Goal: Information Seeking & Learning: Check status

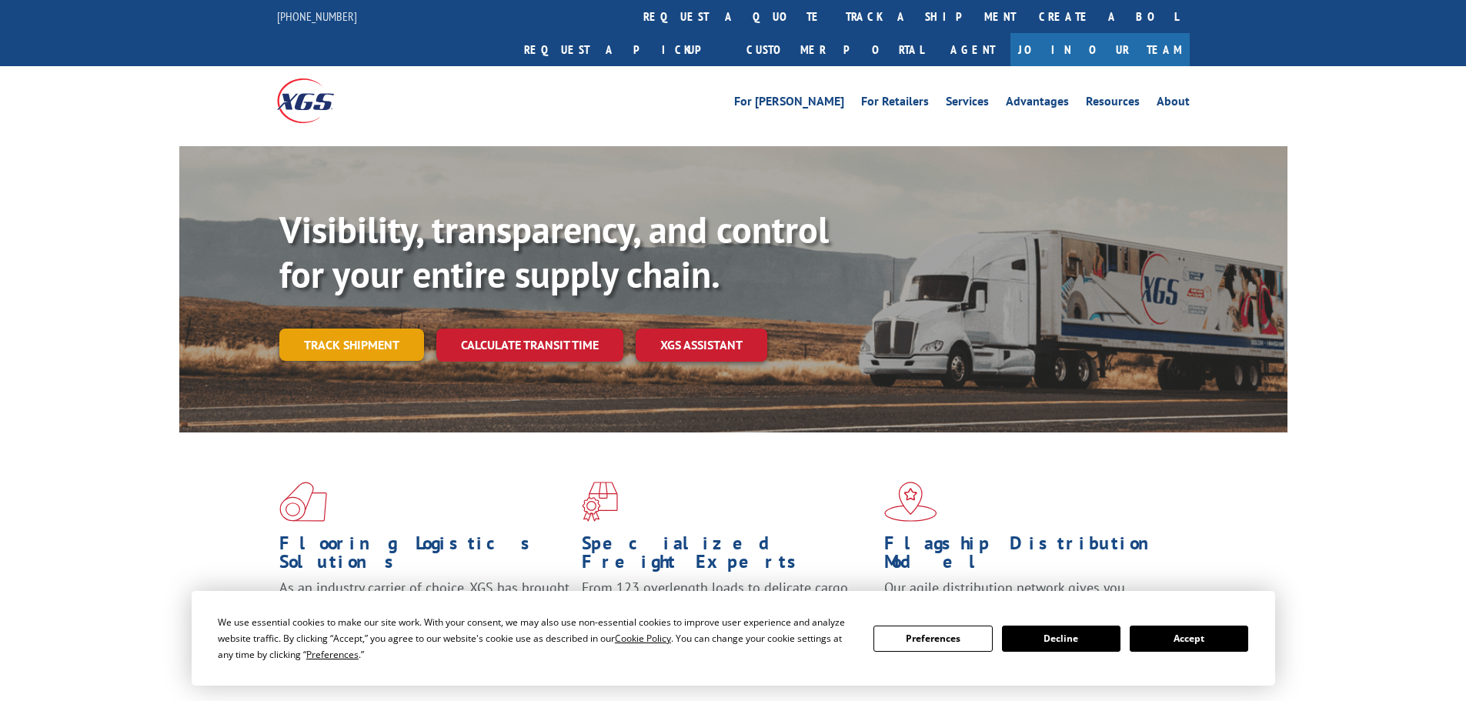
click at [402, 329] on link "Track shipment" at bounding box center [351, 345] width 145 height 32
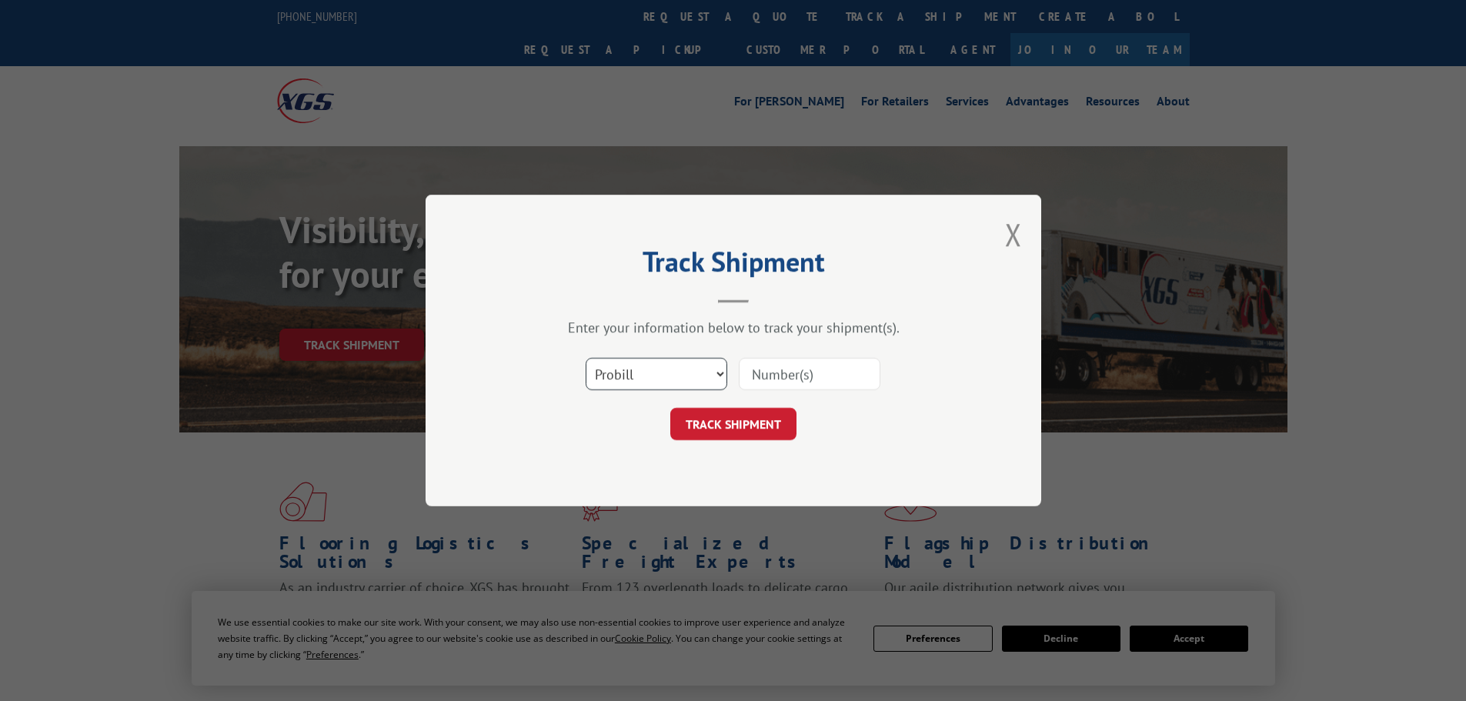
click at [719, 376] on select "Select category... Probill BOL PO" at bounding box center [657, 374] width 142 height 32
select select "bol"
click at [586, 358] on select "Select category... Probill BOL PO" at bounding box center [657, 374] width 142 height 32
click at [787, 375] on input at bounding box center [810, 374] width 142 height 32
paste input "2846060"
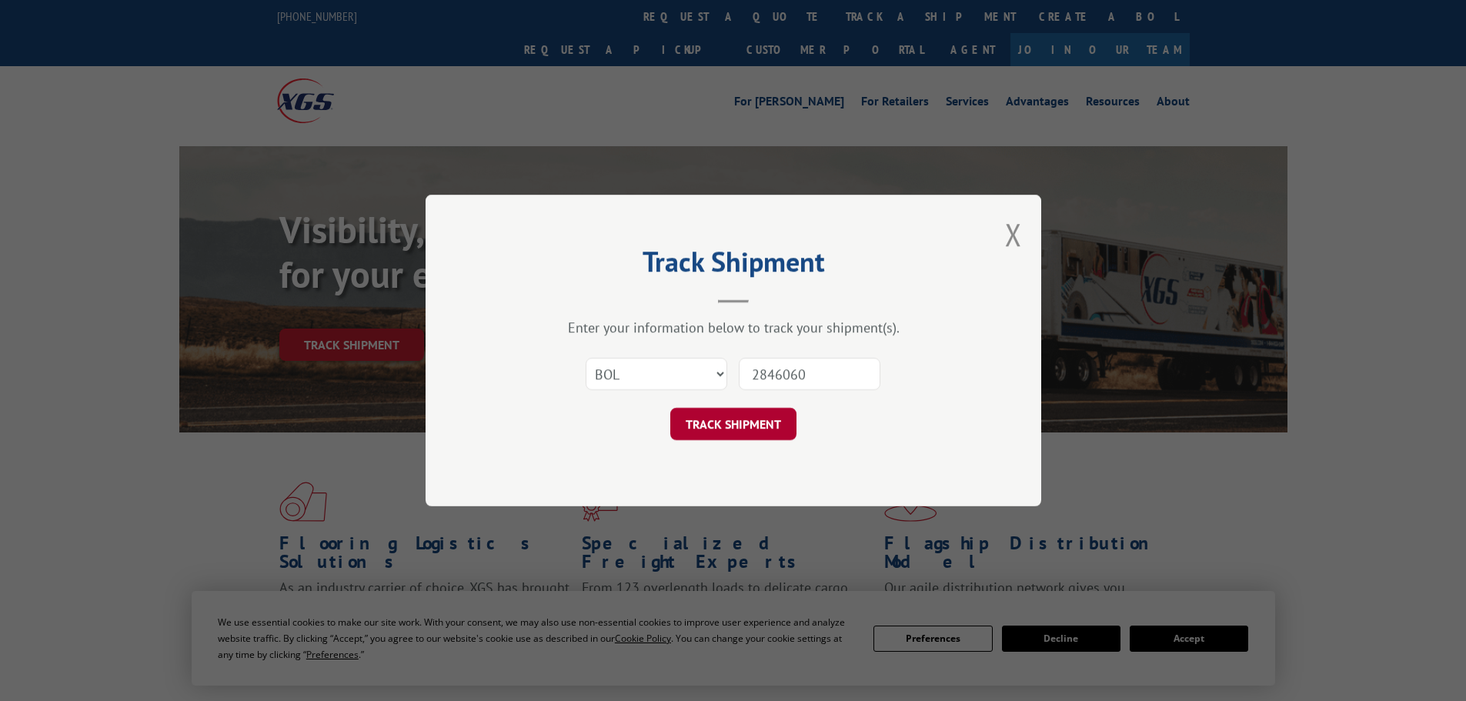
type input "2846060"
click at [749, 419] on button "TRACK SHIPMENT" at bounding box center [733, 424] width 126 height 32
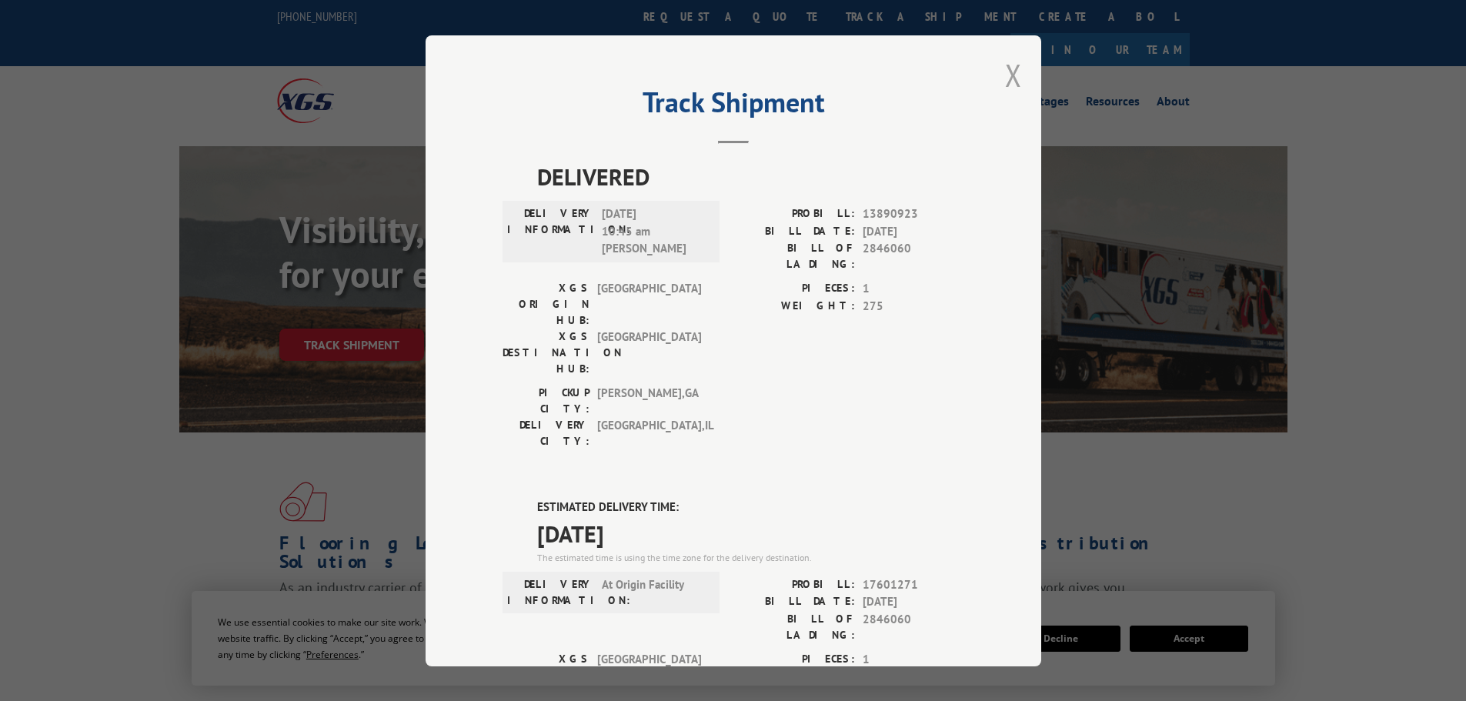
click at [1010, 78] on button "Close modal" at bounding box center [1013, 75] width 17 height 41
